Goal: Ask a question: Seek information or help from site administrators or community

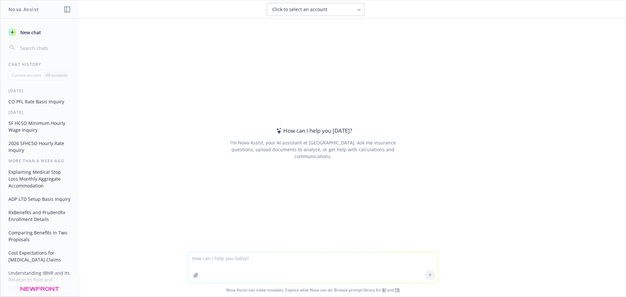
click at [326, 10] on span "Click to select an account" at bounding box center [299, 9] width 55 height 7
click at [316, 263] on textarea at bounding box center [313, 268] width 250 height 31
paste textarea "MRC benefit"
type textarea "what is MRC benefit?"
